Goal: Feedback & Contribution: Leave review/rating

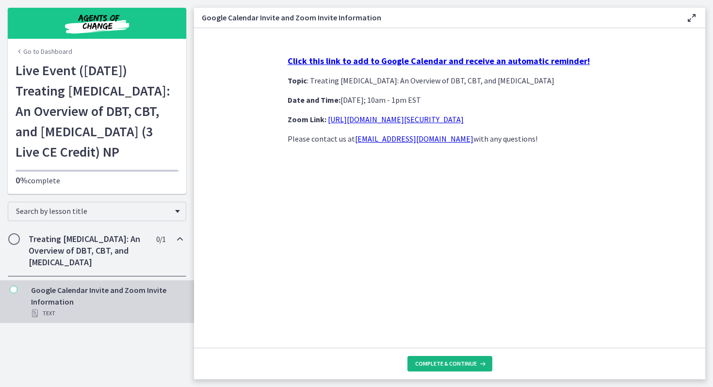
click at [457, 365] on span "Complete & continue" at bounding box center [446, 364] width 62 height 8
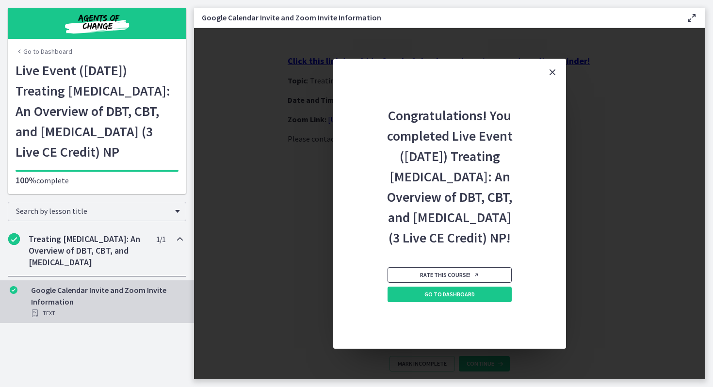
click at [472, 279] on span "Rate this course!" at bounding box center [449, 275] width 59 height 8
click at [465, 298] on span "Go to Dashboard" at bounding box center [450, 295] width 50 height 8
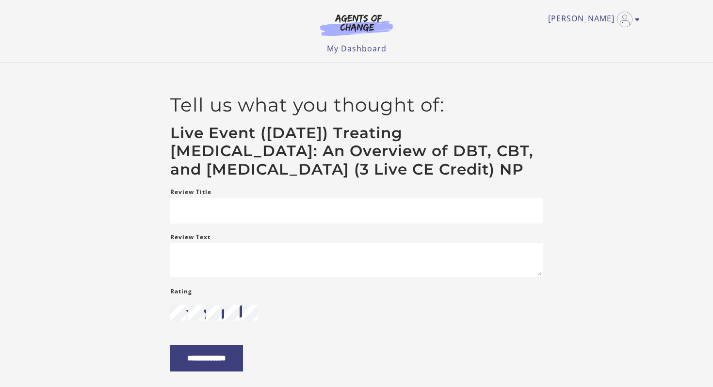
click at [101, 223] on div "**********" at bounding box center [357, 233] width 582 height 278
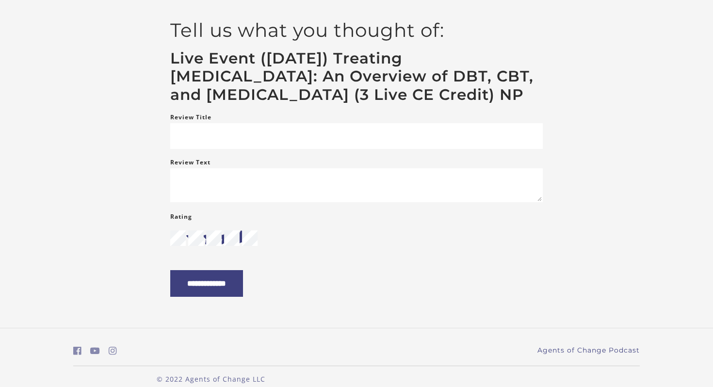
scroll to position [78, 0]
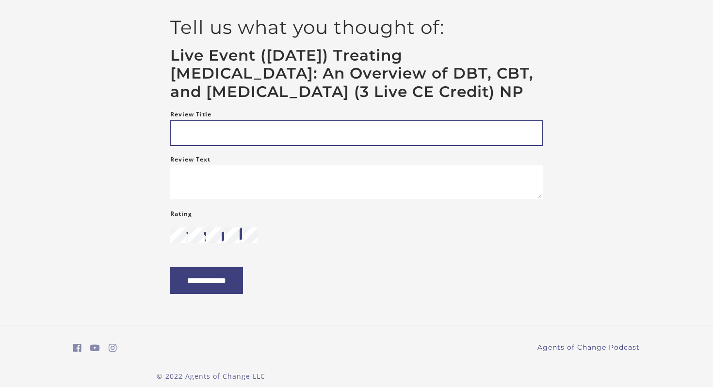
click at [182, 146] on input "Review Title" at bounding box center [356, 133] width 373 height 26
type input "*********"
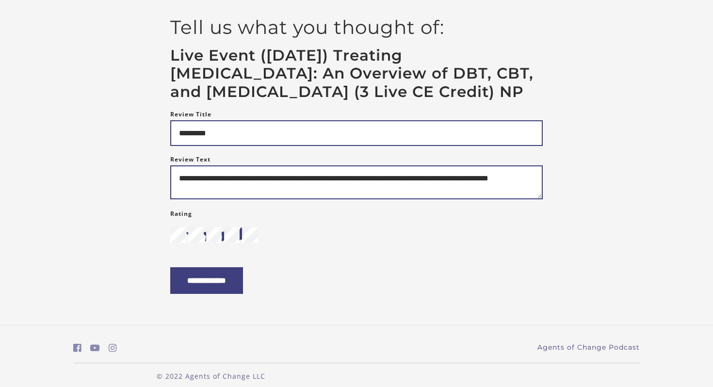
type textarea "**********"
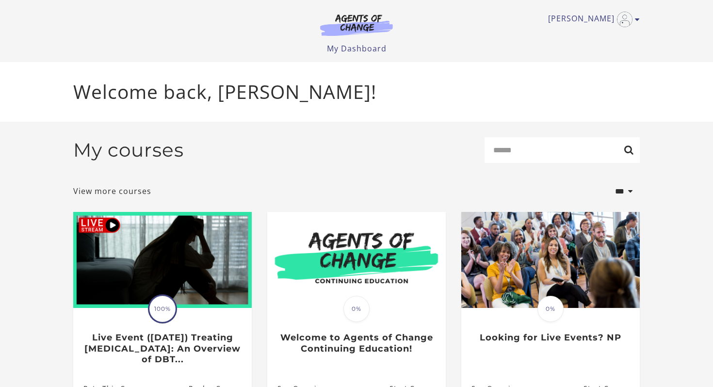
click at [382, 160] on div "My courses Search" at bounding box center [356, 153] width 567 height 33
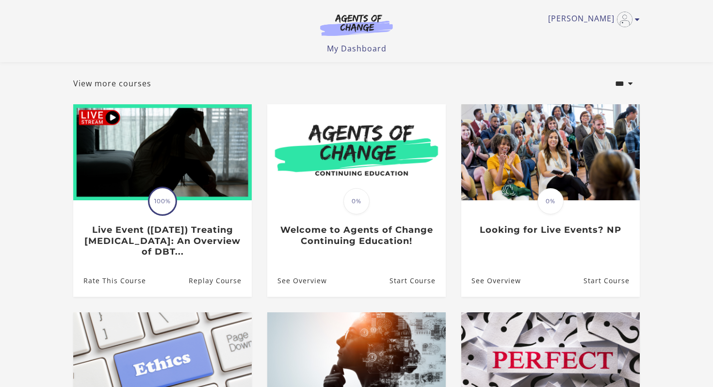
scroll to position [58, 0]
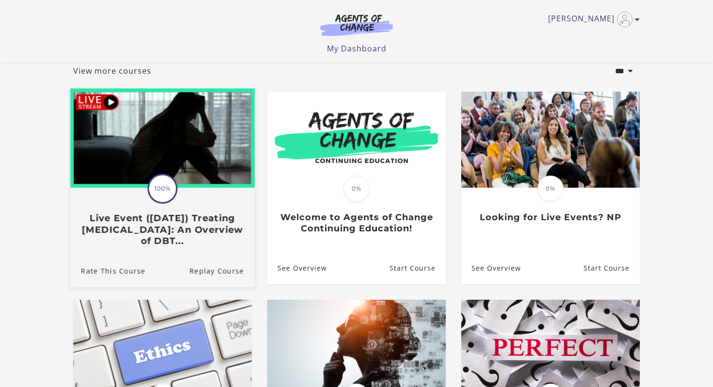
click at [221, 241] on h3 "Live Event ([DATE]) Treating [MEDICAL_DATA]: An Overview of DBT..." at bounding box center [162, 230] width 163 height 34
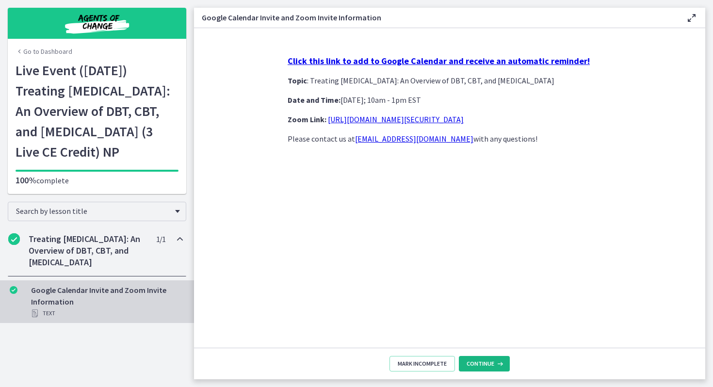
click at [487, 362] on span "Continue" at bounding box center [481, 364] width 28 height 8
click at [492, 366] on span "Continue" at bounding box center [481, 364] width 28 height 8
click at [691, 17] on icon at bounding box center [692, 18] width 12 height 12
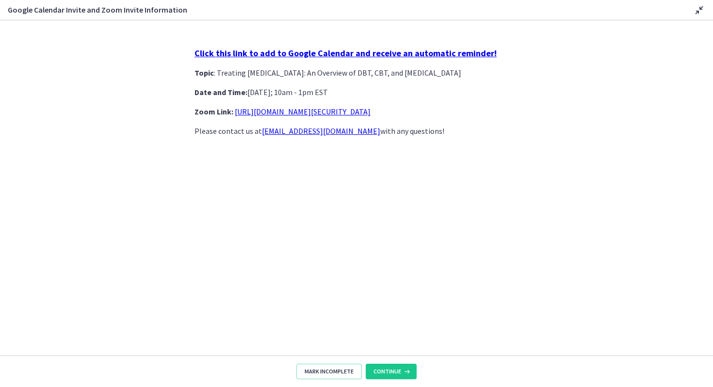
click at [698, 11] on icon at bounding box center [700, 10] width 12 height 12
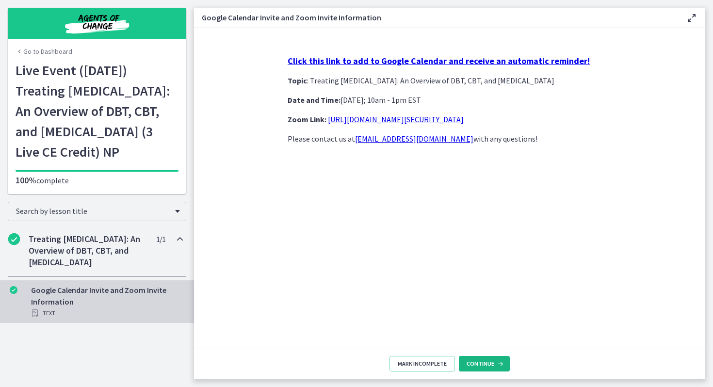
click at [483, 366] on span "Continue" at bounding box center [481, 364] width 28 height 8
